Goal: Find specific page/section: Find specific page/section

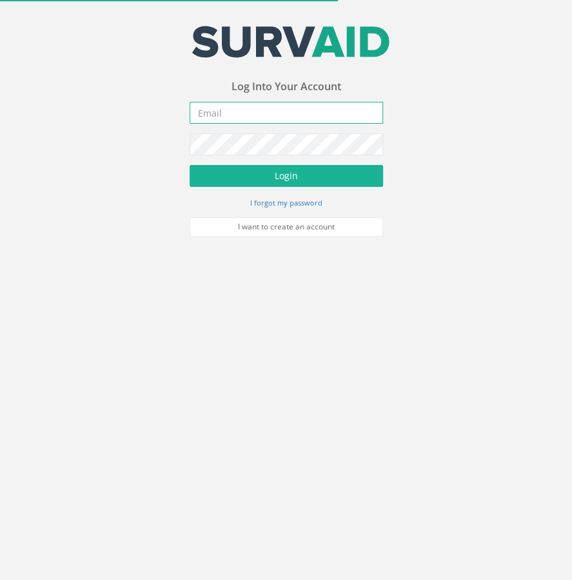
click at [321, 105] on input "email" at bounding box center [286, 113] width 193 height 22
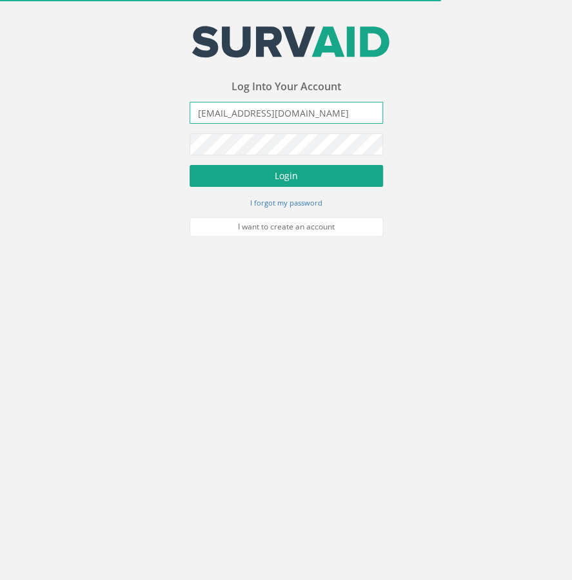
type input "[EMAIL_ADDRESS][DOMAIN_NAME]"
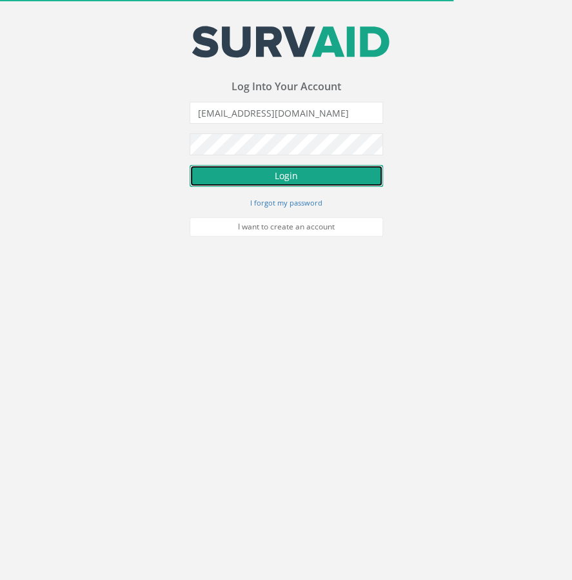
click at [306, 175] on button "Login" at bounding box center [286, 176] width 193 height 22
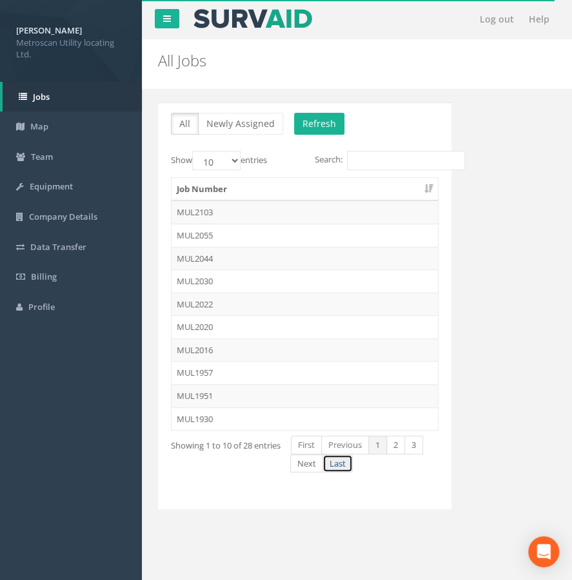
click at [342, 458] on link "Last" at bounding box center [337, 464] width 30 height 19
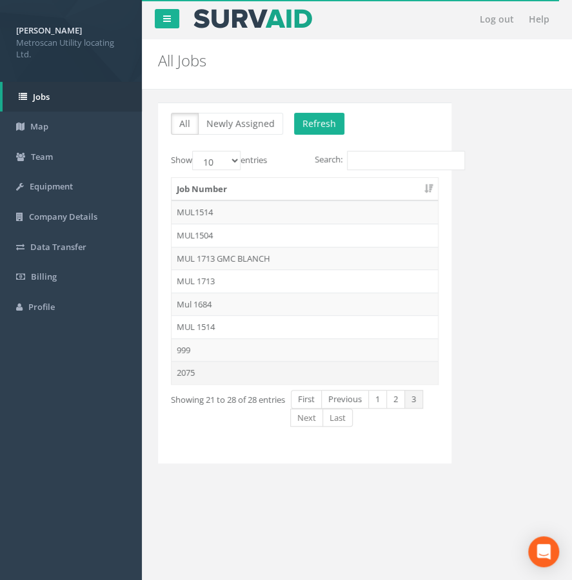
click at [193, 366] on td "2075" at bounding box center [304, 372] width 266 height 23
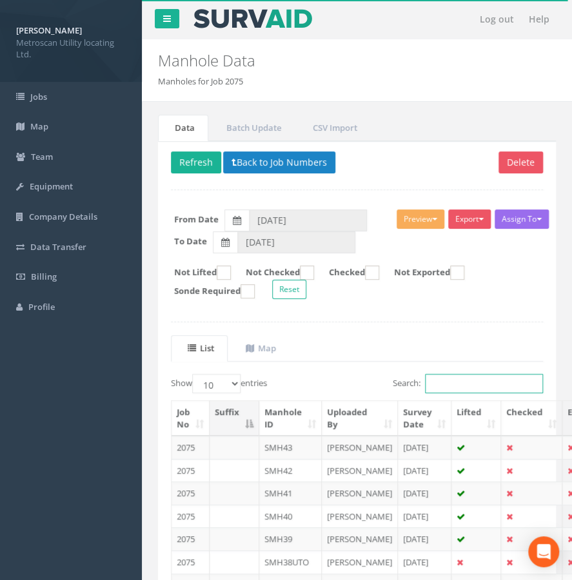
click at [433, 382] on input "Search:" at bounding box center [484, 383] width 118 height 19
click at [321, 382] on div "Show 10 25 50 100 entries" at bounding box center [259, 385] width 177 height 23
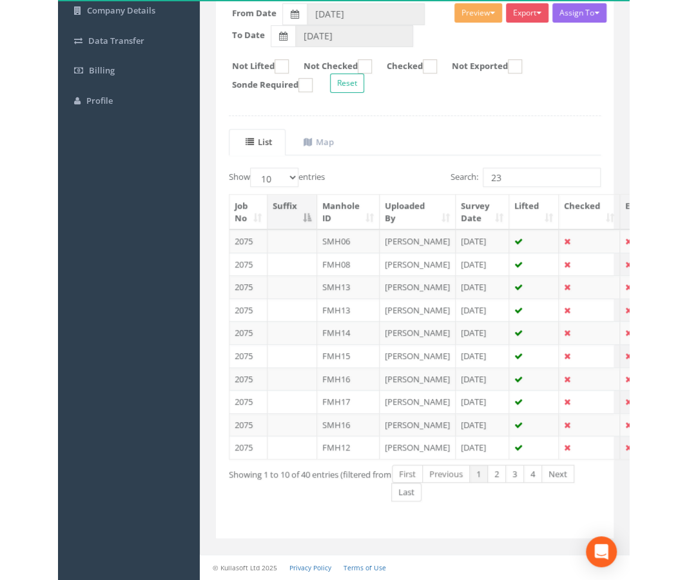
scroll to position [290, 0]
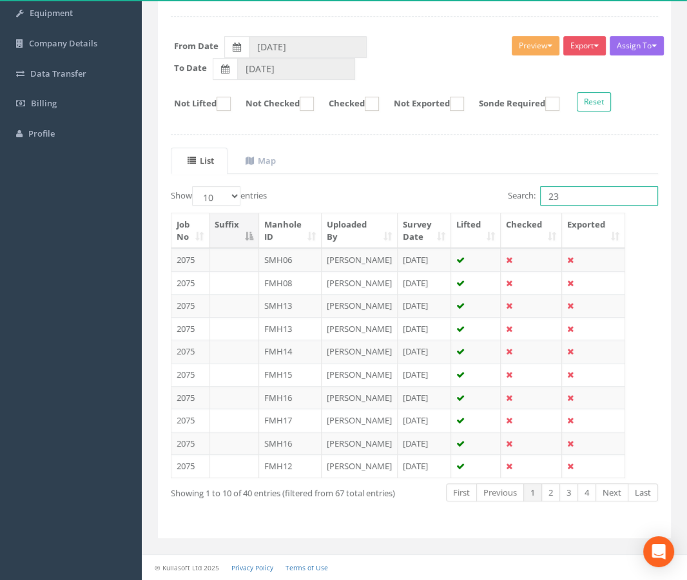
click at [568, 186] on input "23" at bounding box center [599, 195] width 118 height 19
click at [556, 186] on input "23" at bounding box center [599, 195] width 118 height 19
type input "2"
click at [192, 186] on select "10 25 50 100" at bounding box center [216, 195] width 48 height 19
select select "100"
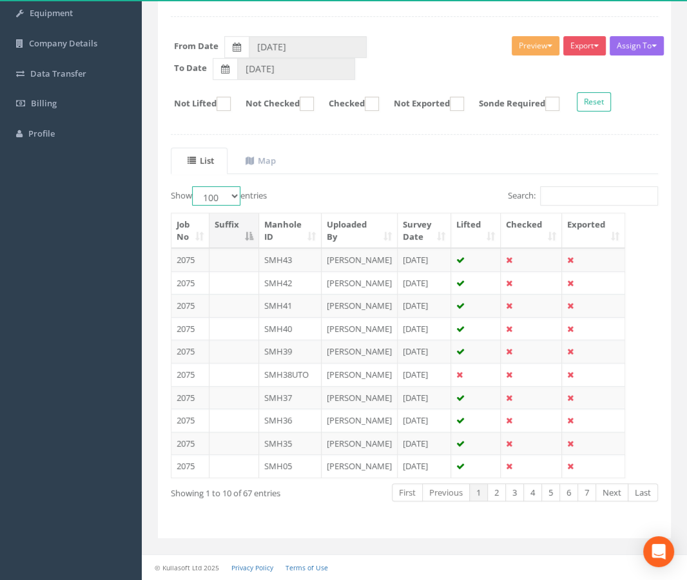
click option "100" at bounding box center [0, 0] width 0 height 0
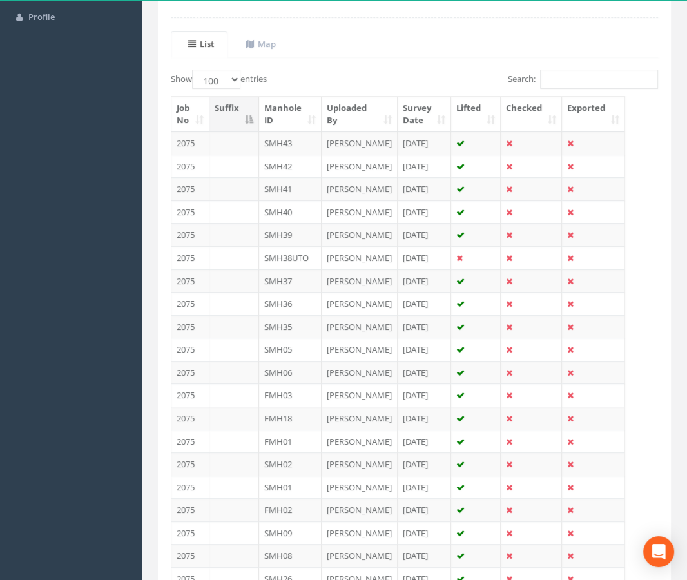
click at [297, 121] on th "Manhole ID" at bounding box center [290, 114] width 63 height 35
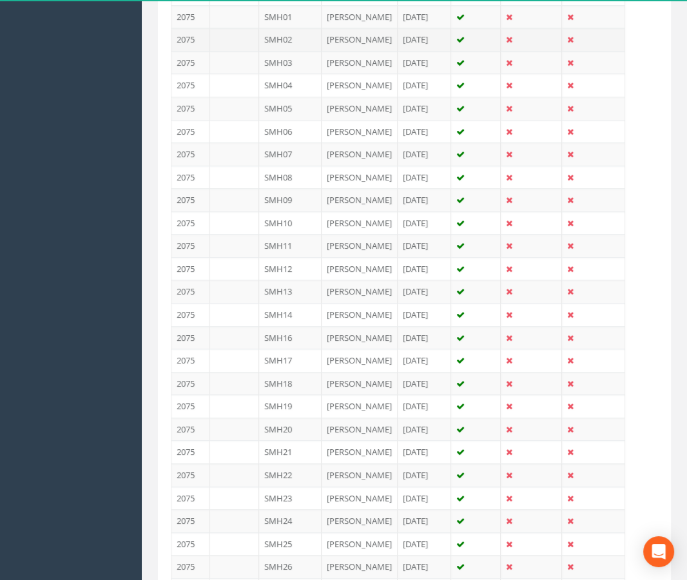
scroll to position [899, 0]
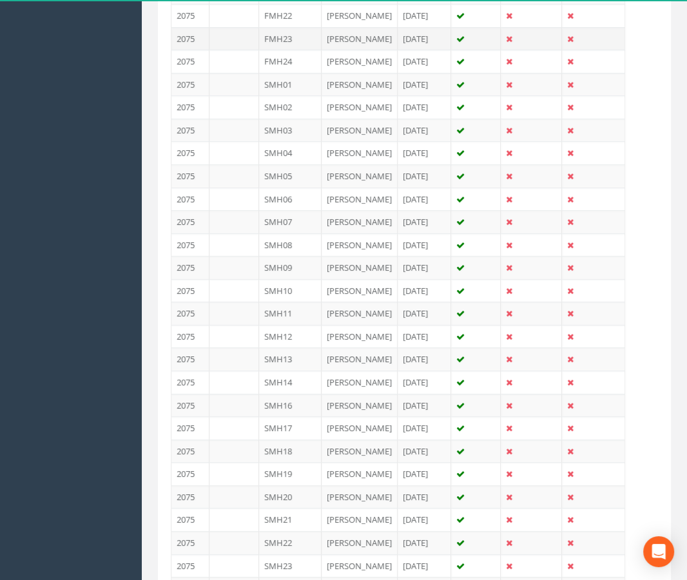
click at [298, 50] on td "FMH23" at bounding box center [290, 38] width 63 height 23
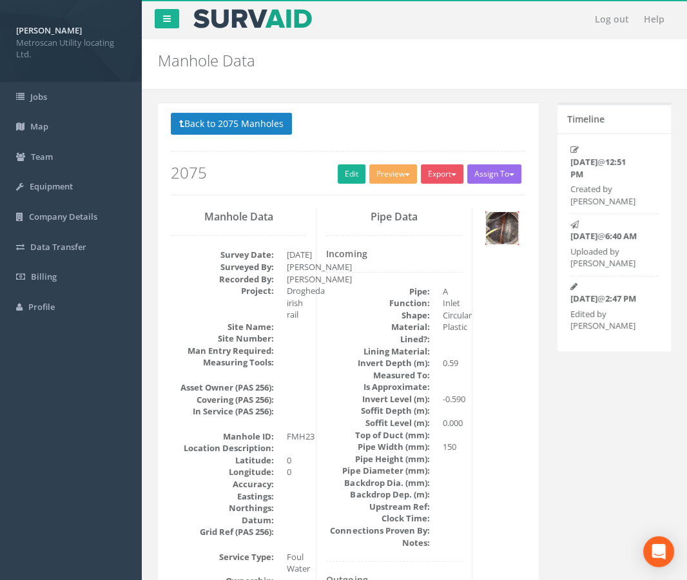
click at [496, 231] on img at bounding box center [502, 228] width 32 height 32
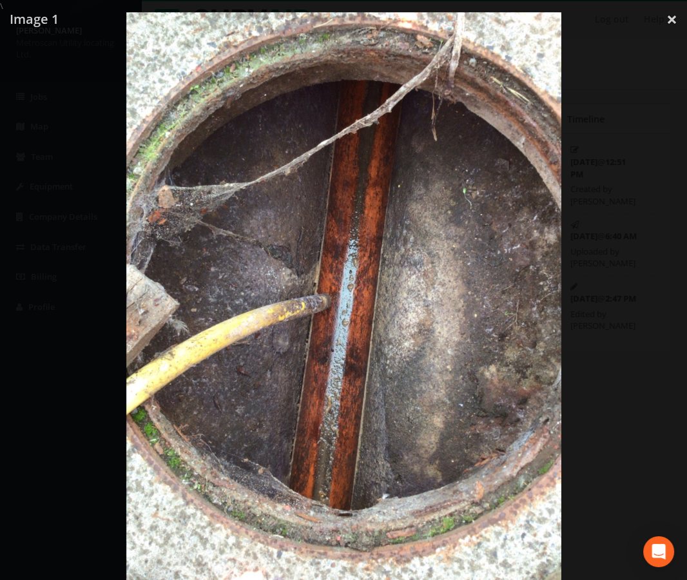
click at [571, 262] on div at bounding box center [343, 302] width 687 height 580
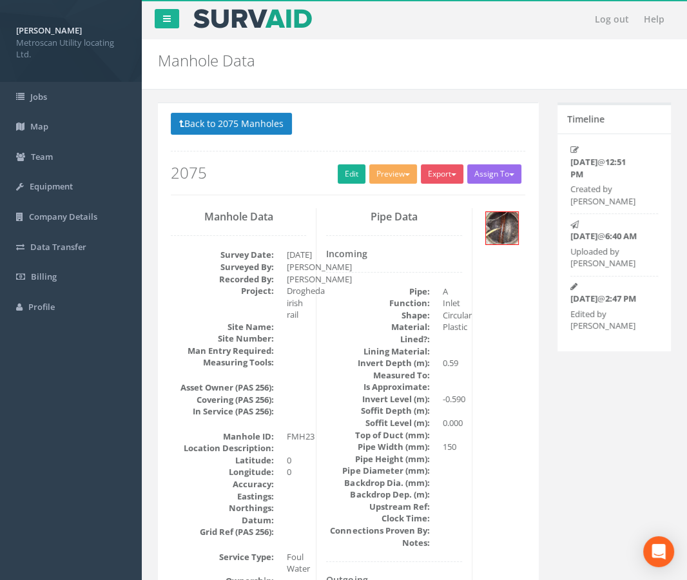
click at [509, 217] on img at bounding box center [502, 228] width 32 height 32
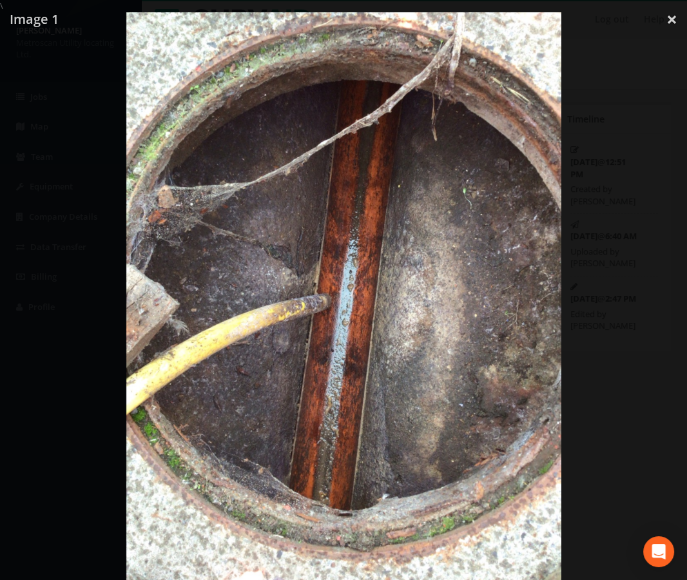
click at [571, 169] on div at bounding box center [343, 302] width 687 height 580
